Goal: Information Seeking & Learning: Understand process/instructions

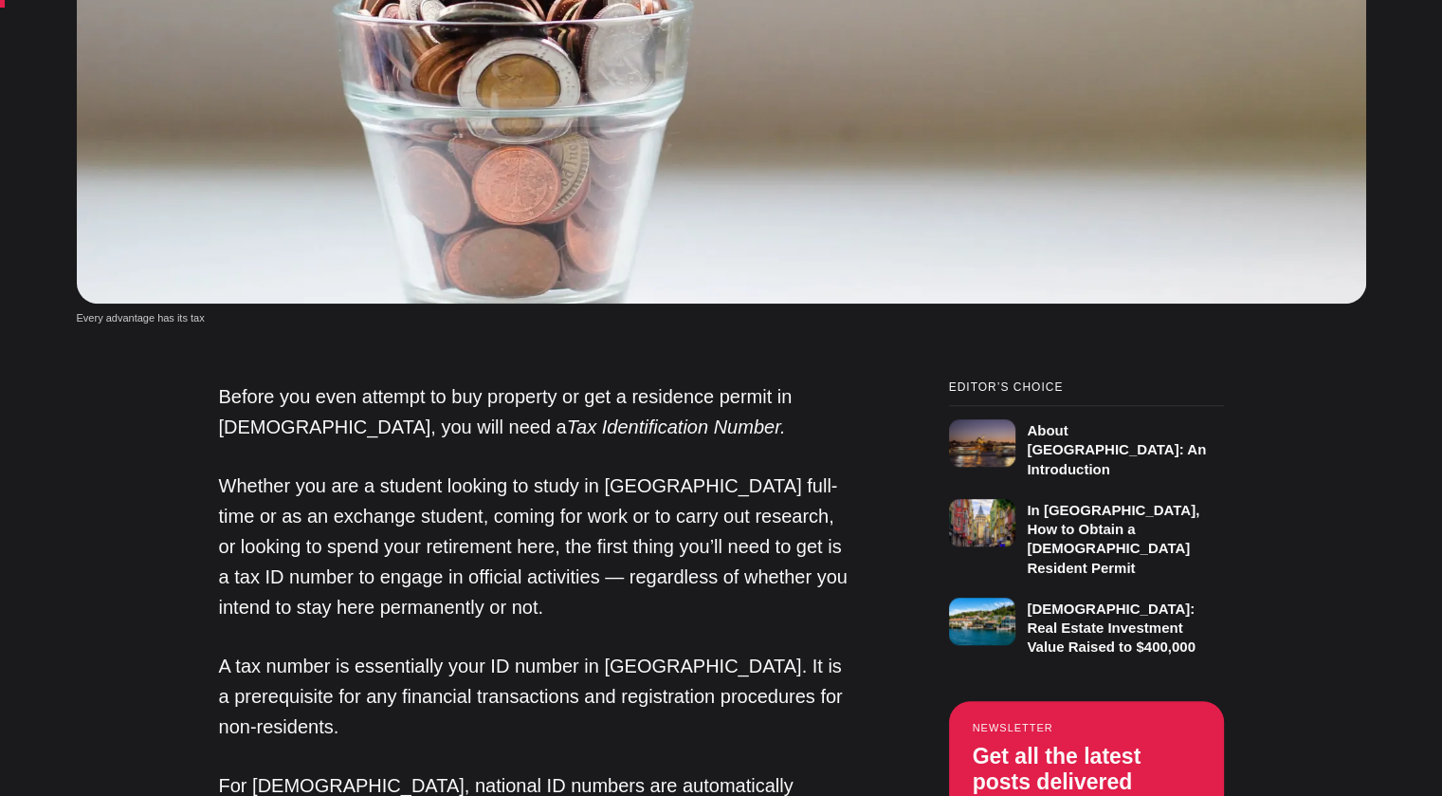
click at [570, 693] on p "A tax number is essentially your ID number in [GEOGRAPHIC_DATA]. It is a prereq…" at bounding box center [536, 695] width 635 height 91
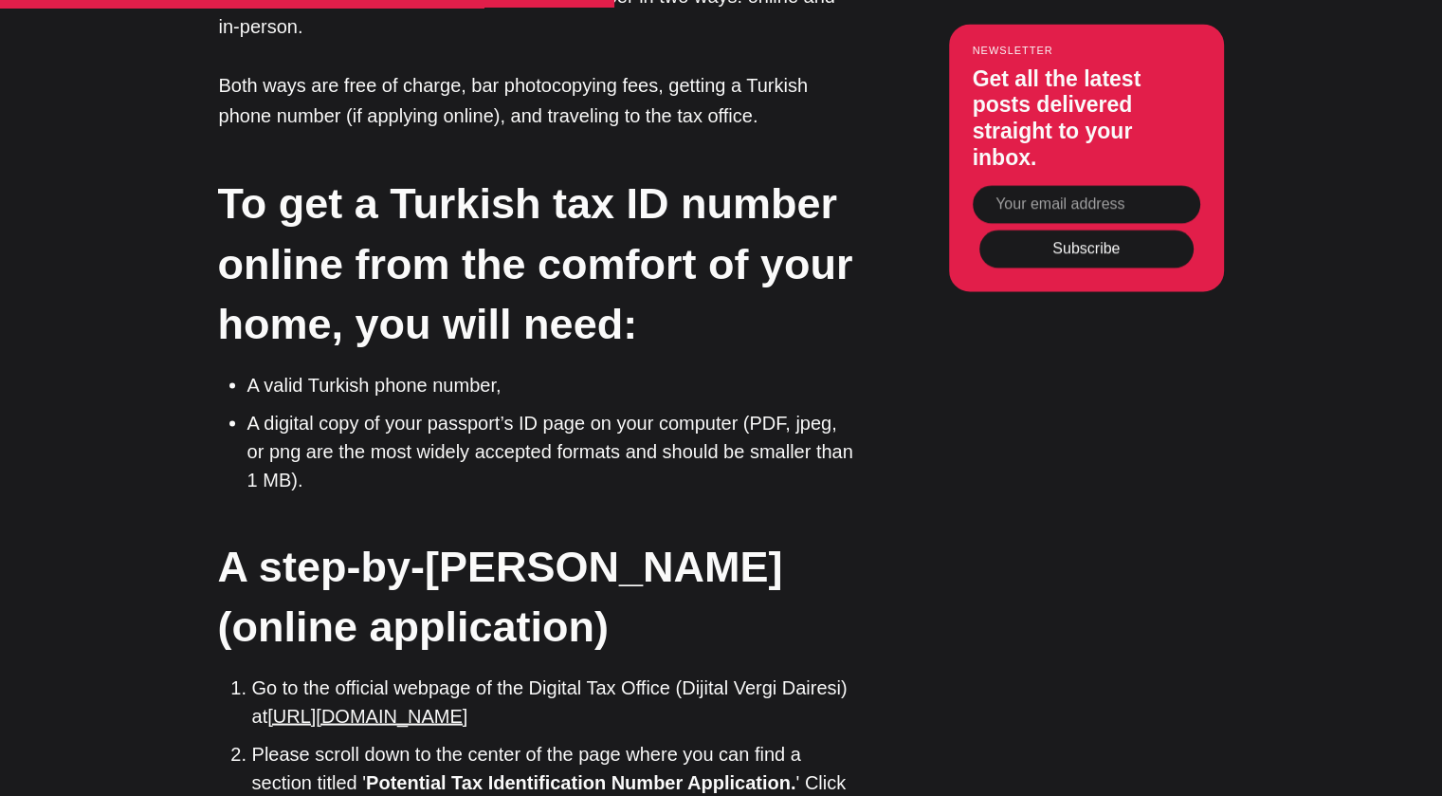
scroll to position [3383, 0]
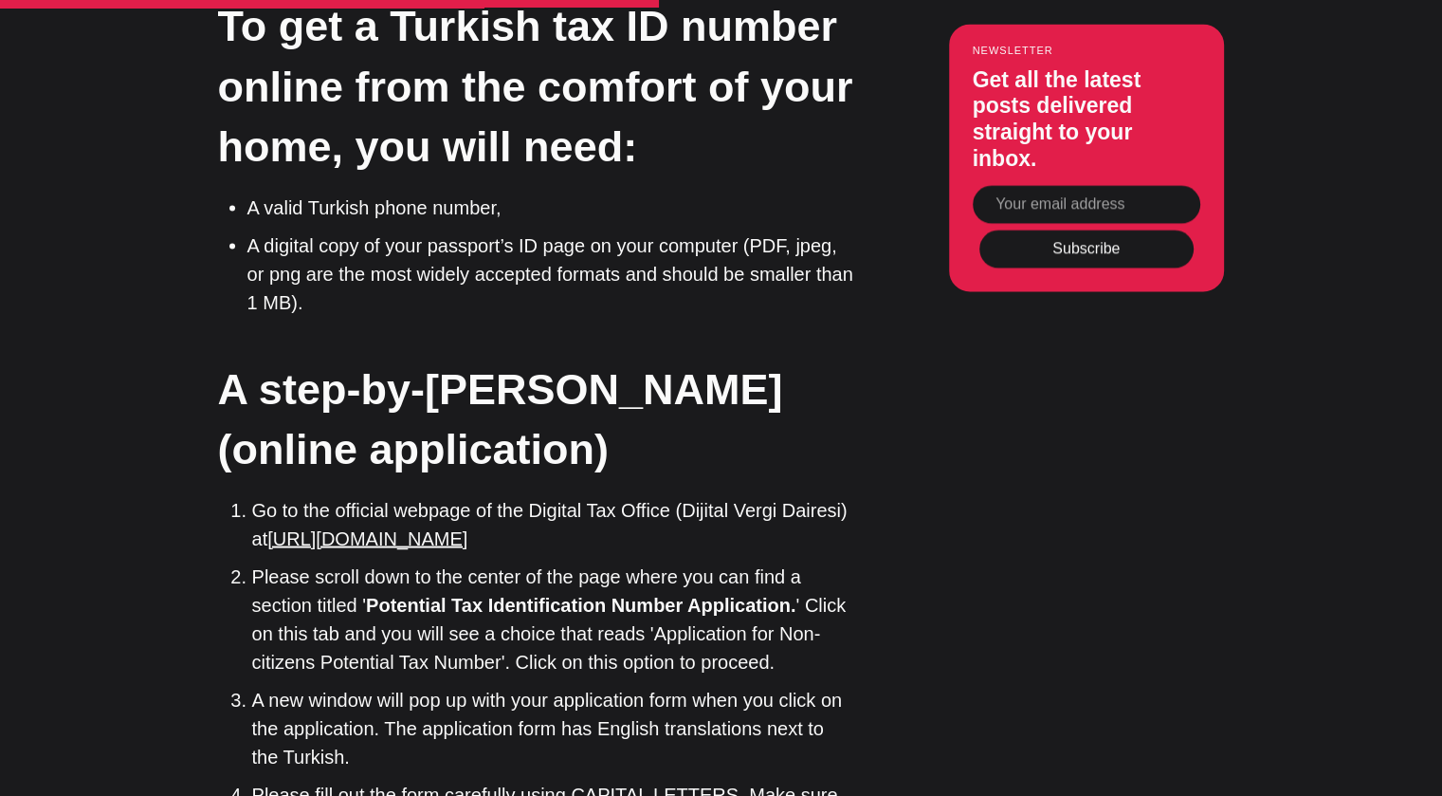
scroll to position [3554, 0]
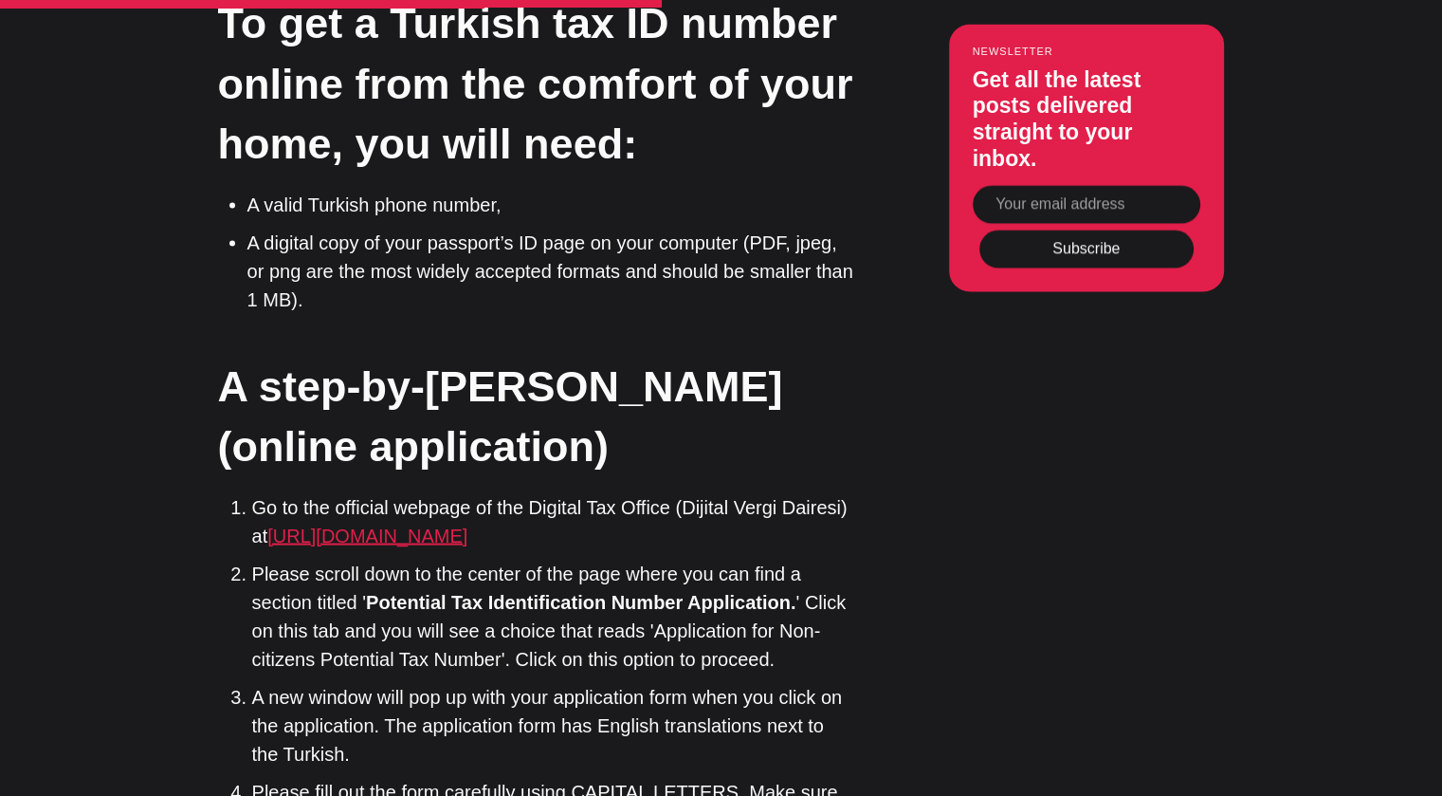
click at [408, 524] on link "[URL][DOMAIN_NAME]" at bounding box center [367, 534] width 200 height 21
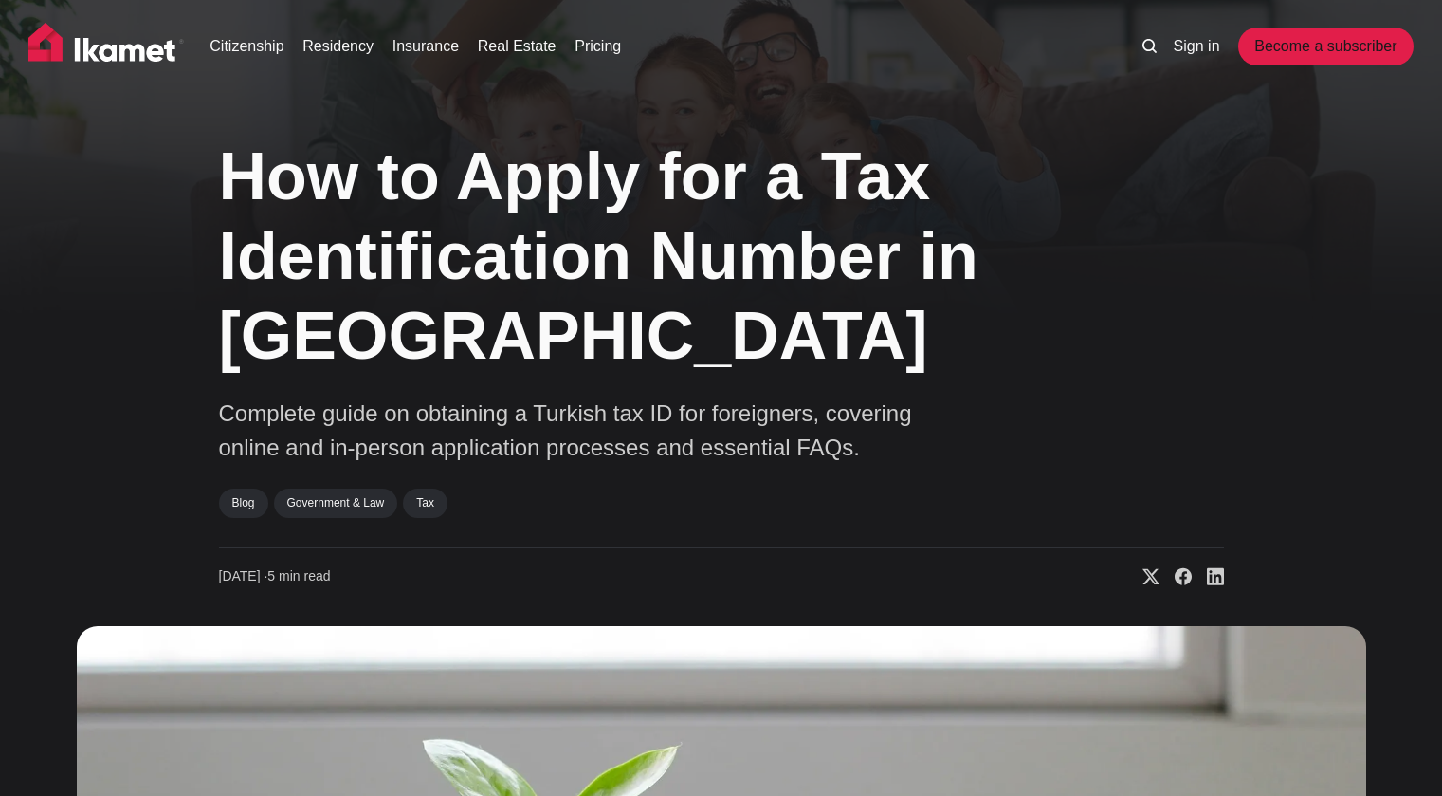
scroll to position [3554, 0]
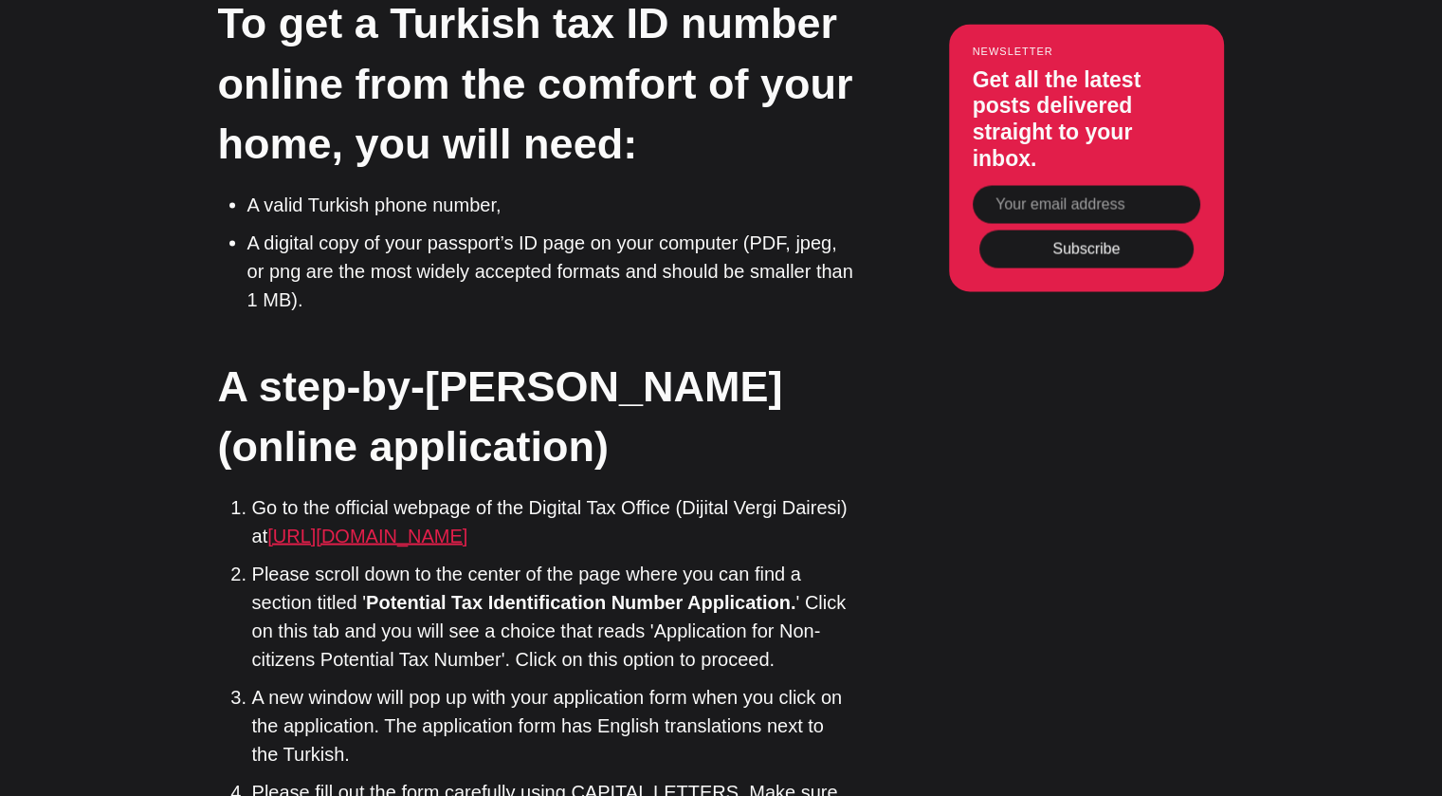
drag, startPoint x: 468, startPoint y: 486, endPoint x: 273, endPoint y: 470, distance: 196.0
click at [273, 492] on li "Go to the official webpage of the Digital Tax Office (Dijital Vergi Dairesi) at…" at bounding box center [553, 520] width 602 height 57
